Goal: Information Seeking & Learning: Learn about a topic

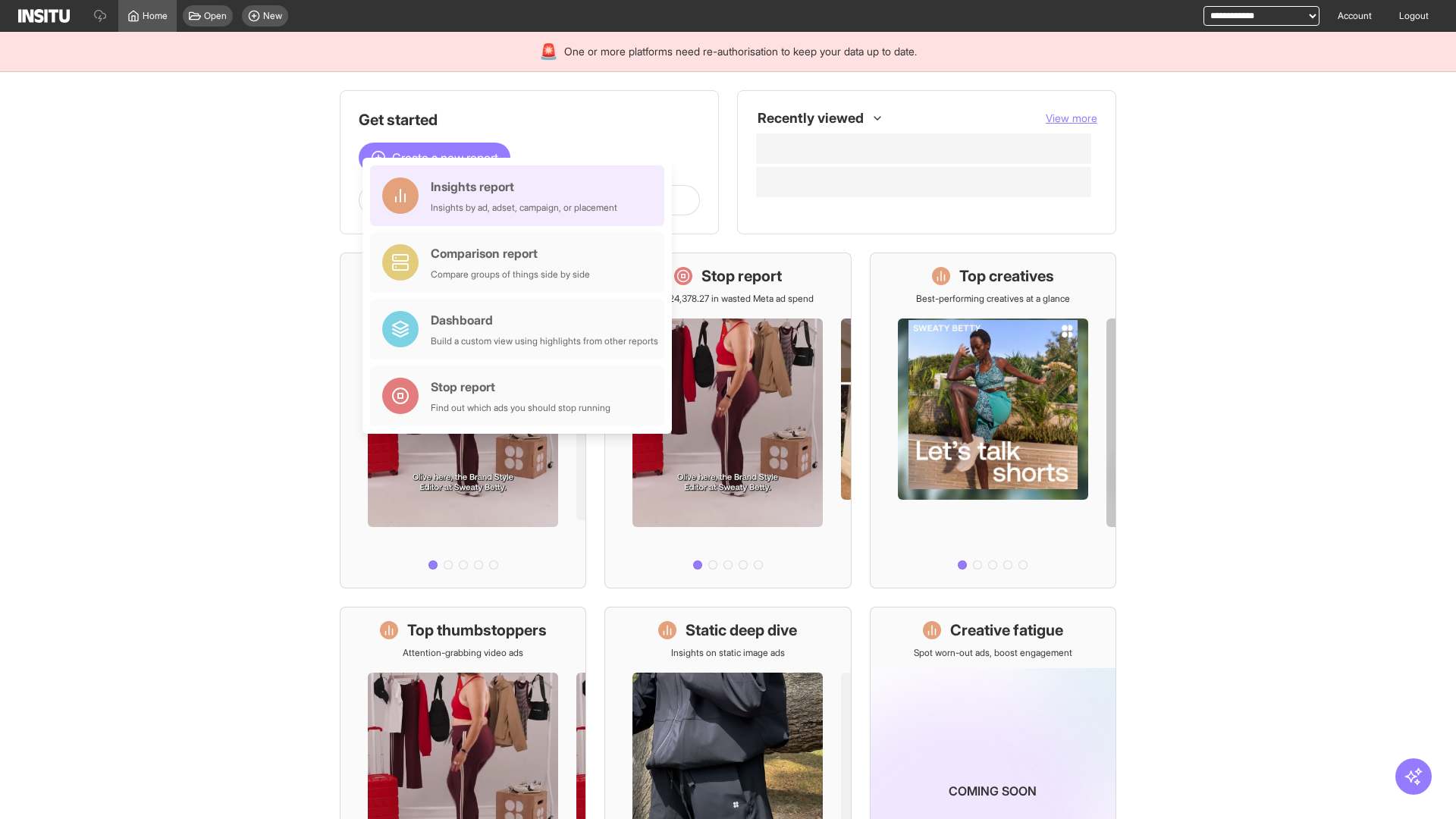
click at [521, 196] on div "Insights report Insights by ad, adset, campaign, or placement" at bounding box center [524, 195] width 187 height 36
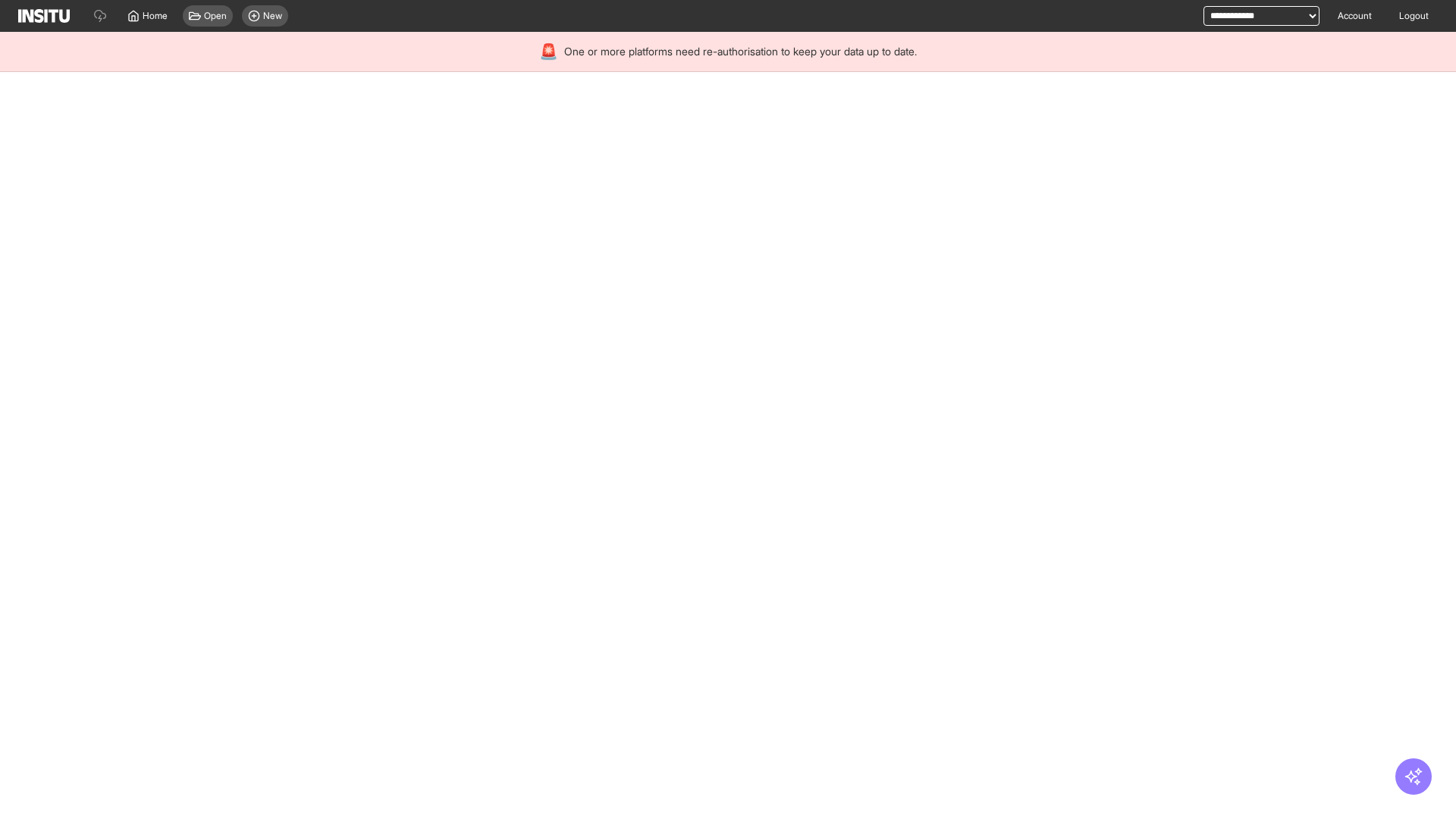
select select "**"
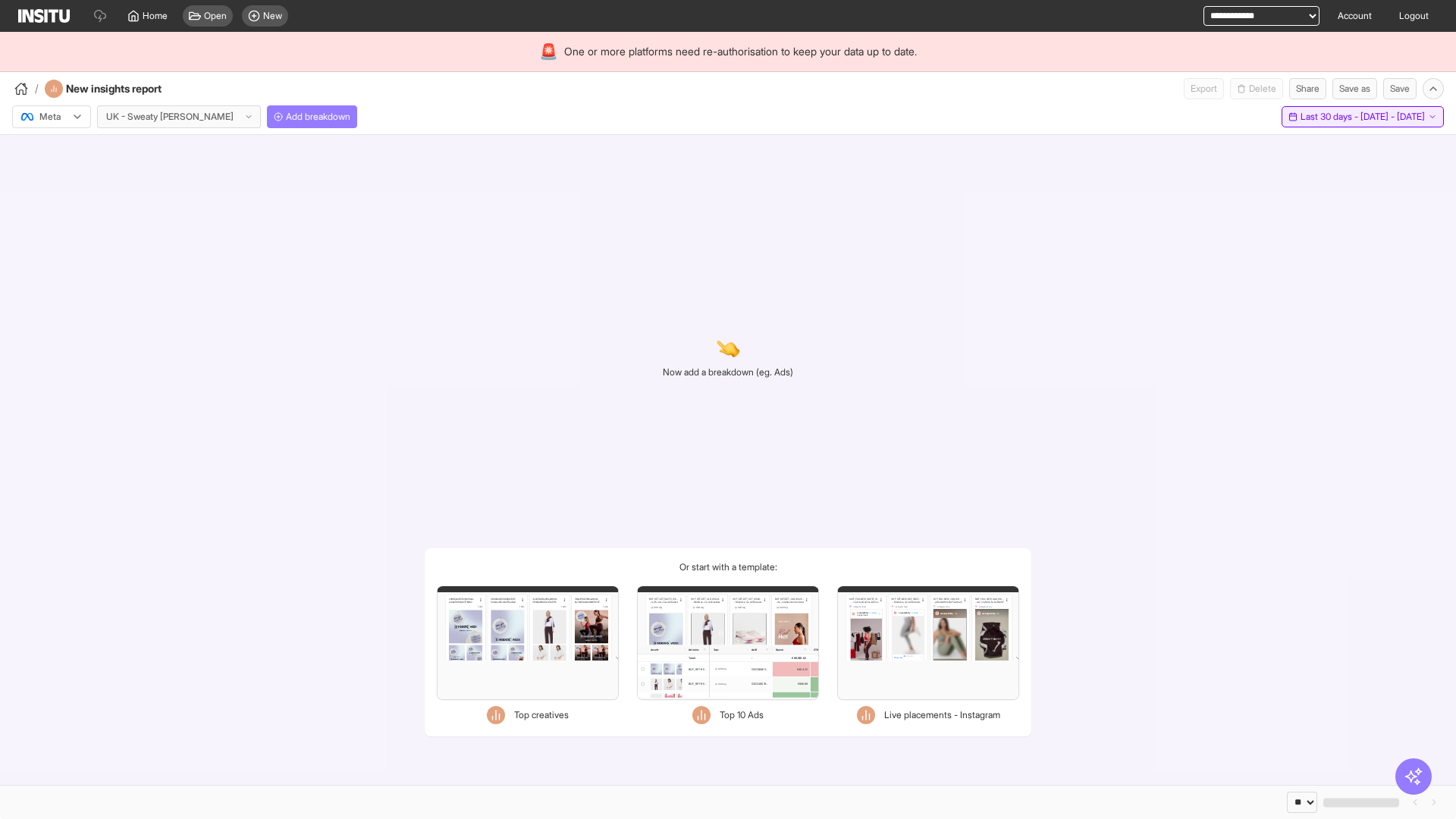
click at [1328, 117] on span "Last 30 days - [DATE] - [DATE]" at bounding box center [1362, 117] width 124 height 12
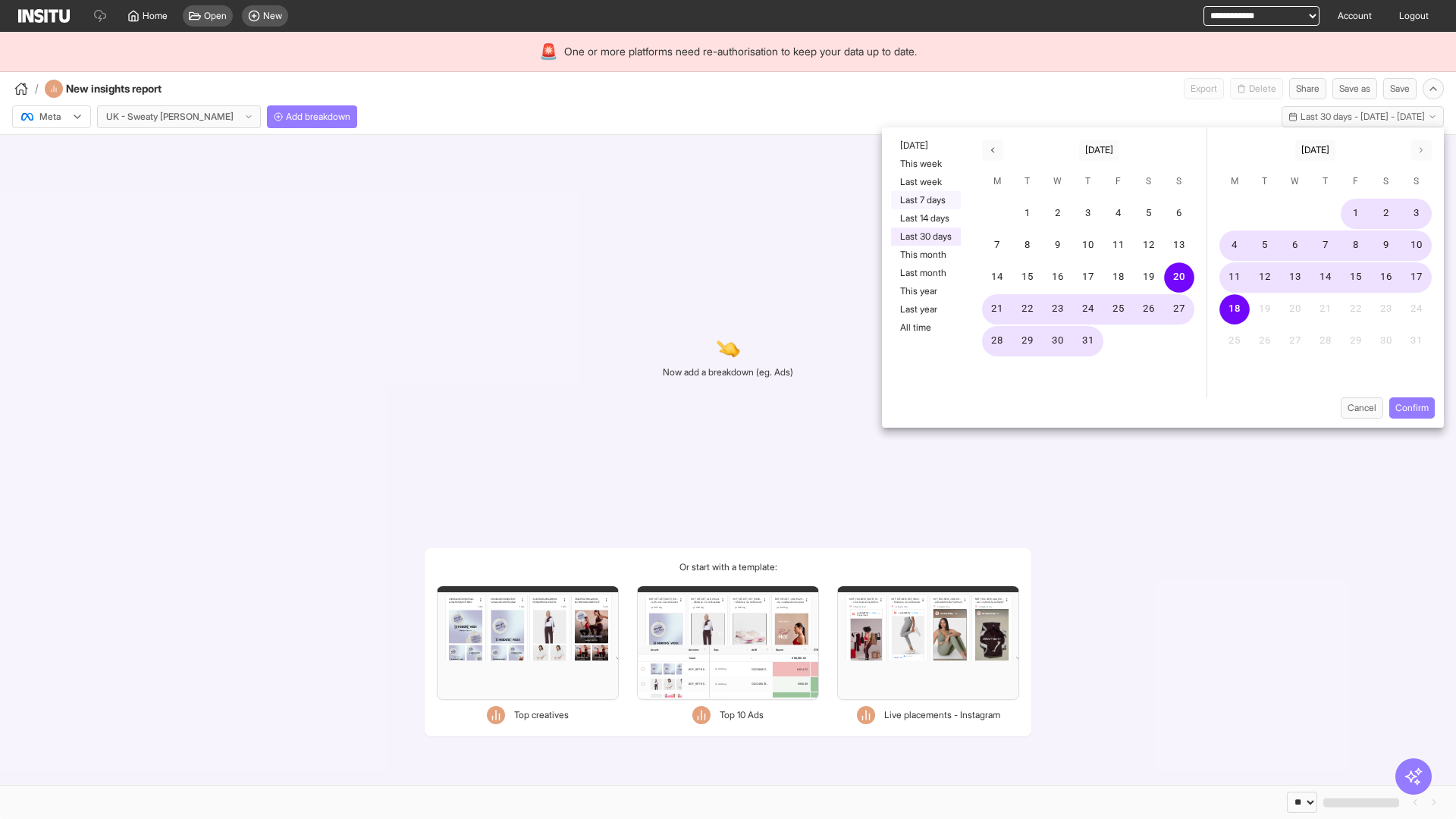
click at [924, 200] on button "Last 7 days" at bounding box center [925, 200] width 70 height 19
